Goal: Browse casually

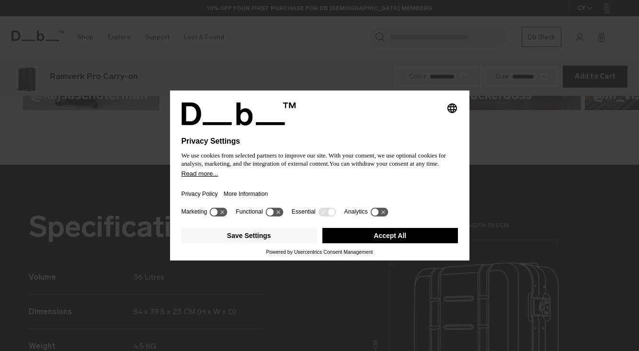
scroll to position [1053, 0]
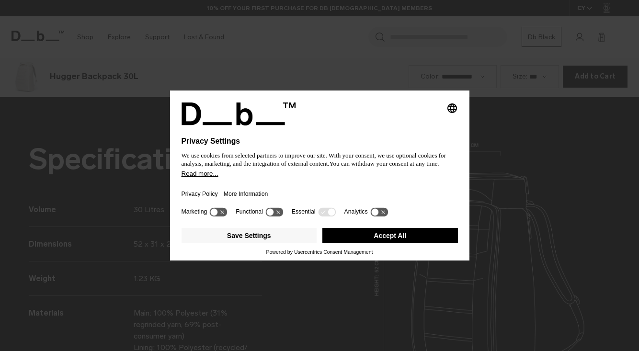
scroll to position [1053, 0]
